Goal: Task Accomplishment & Management: Complete application form

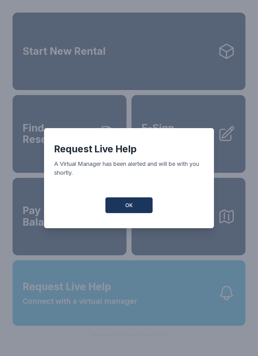
click at [135, 202] on button "OK" at bounding box center [128, 205] width 47 height 16
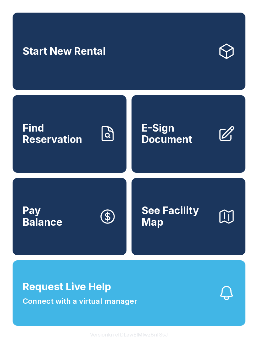
click at [179, 141] on span "E-Sign Document" at bounding box center [176, 133] width 71 height 23
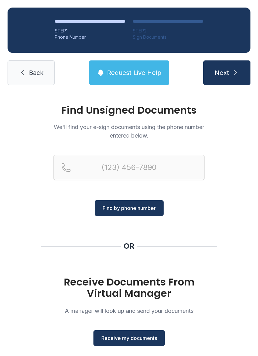
click at [130, 331] on button "Receive my documents" at bounding box center [128, 338] width 71 height 16
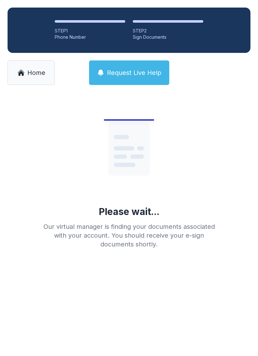
click at [7, 348] on main "Please wait... Our virtual manager is finding your documents associated with yo…" at bounding box center [129, 223] width 258 height 263
click at [25, 72] on link "Home" at bounding box center [31, 72] width 47 height 25
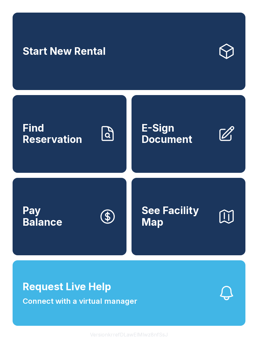
click at [192, 138] on span "E-Sign Document" at bounding box center [176, 133] width 71 height 23
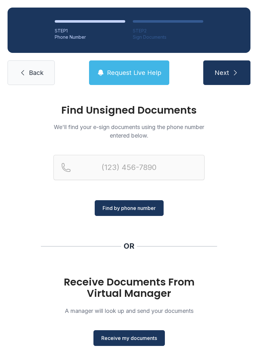
click at [151, 337] on span "Receive my documents" at bounding box center [129, 338] width 56 height 8
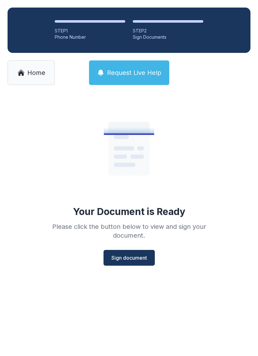
click at [140, 252] on button "Sign document" at bounding box center [128, 258] width 51 height 16
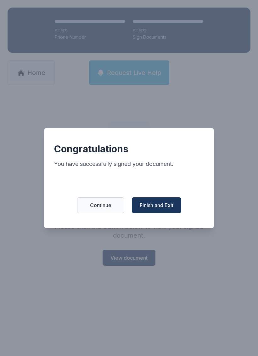
click at [164, 206] on span "Finish and Exit" at bounding box center [157, 205] width 34 height 8
